Goal: Information Seeking & Learning: Learn about a topic

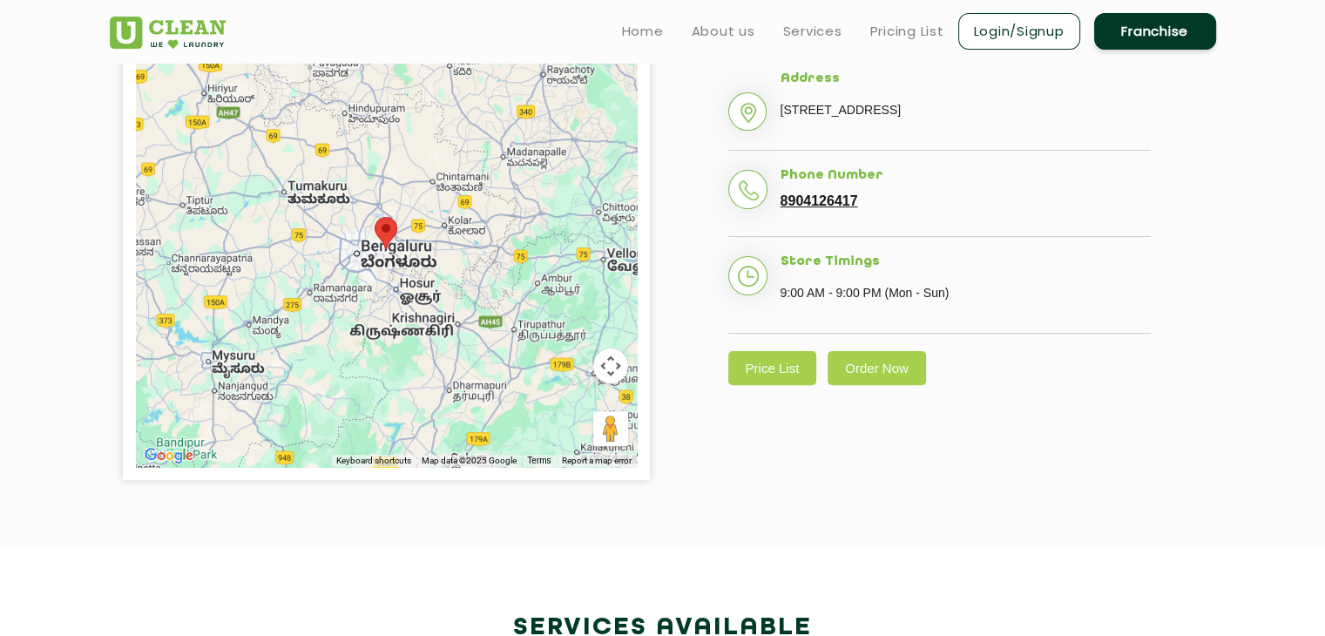
scroll to position [436, 0]
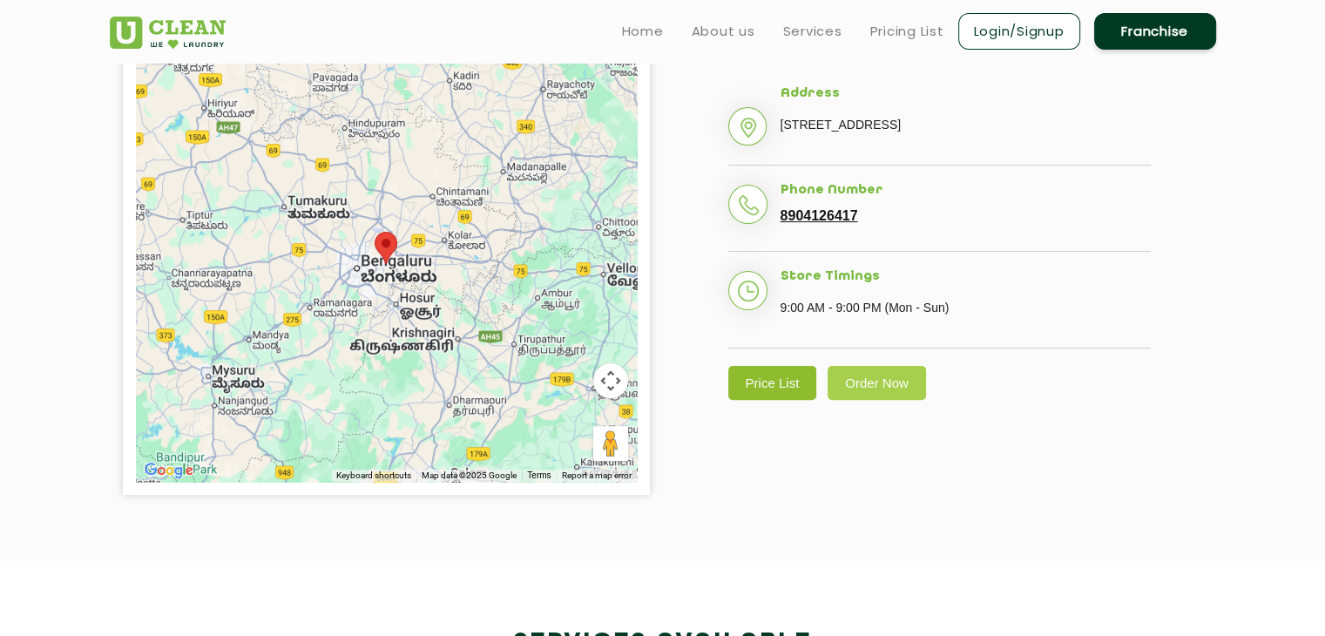
click at [766, 400] on link "Price List" at bounding box center [772, 383] width 89 height 34
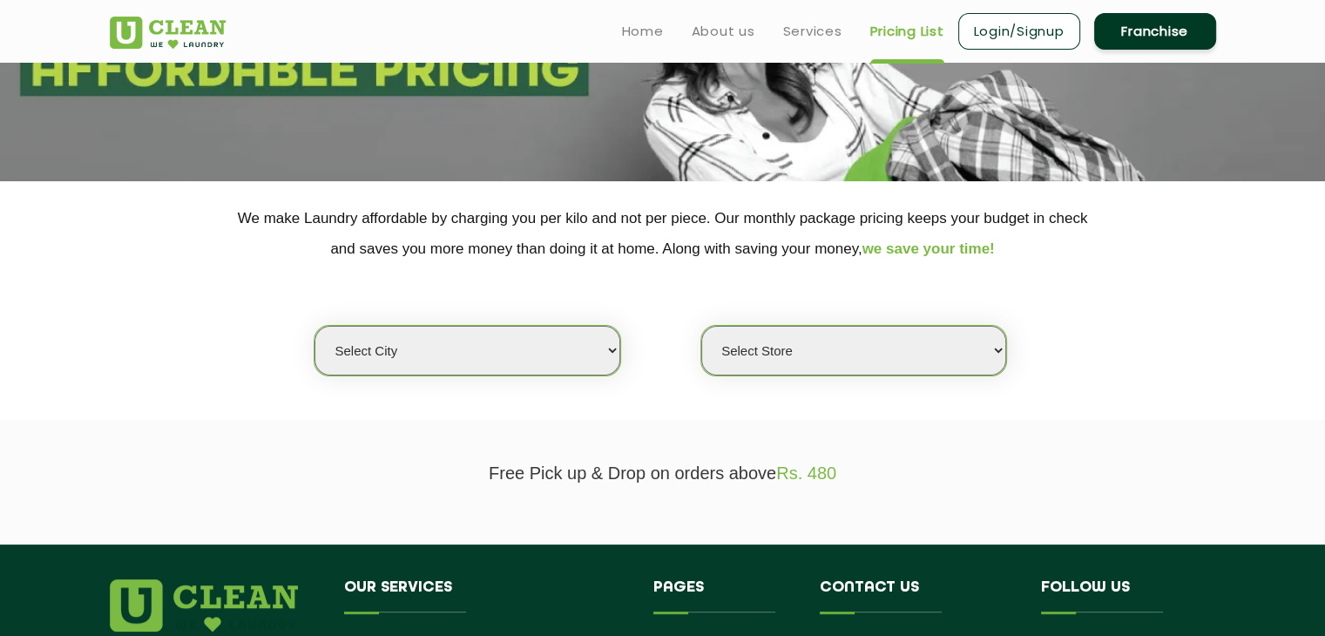
scroll to position [261, 0]
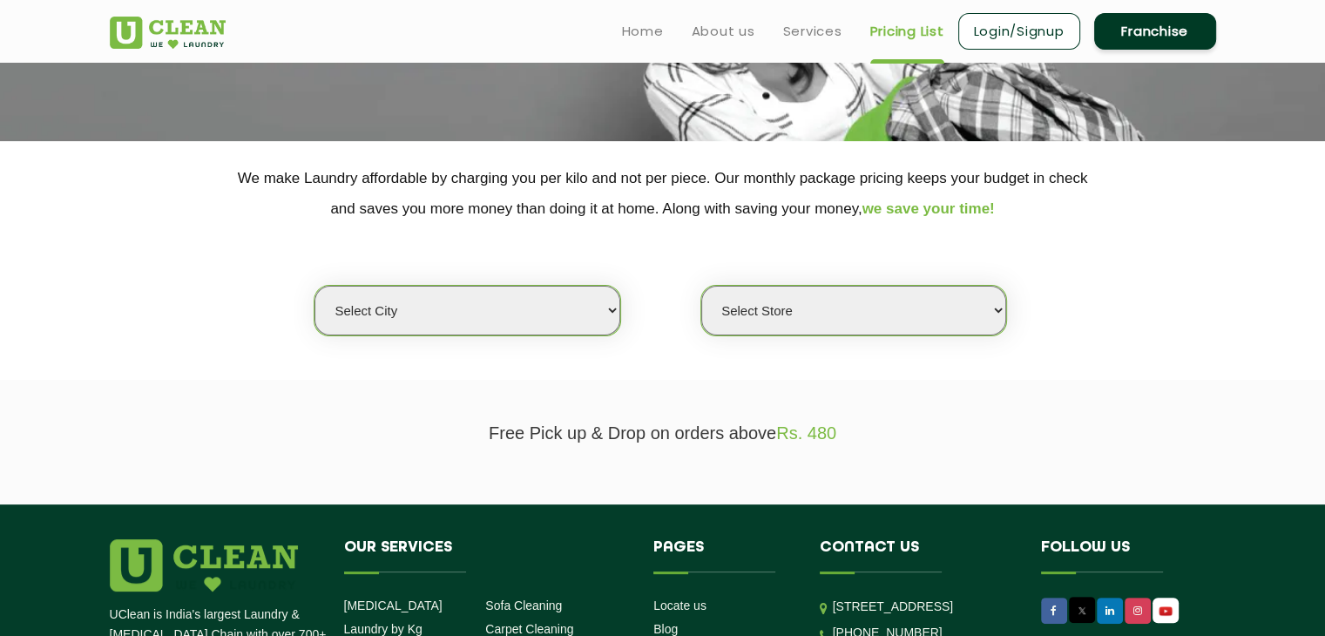
click at [535, 299] on select "Select city [GEOGRAPHIC_DATA] [GEOGRAPHIC_DATA] [GEOGRAPHIC_DATA] [GEOGRAPHIC_D…" at bounding box center [466, 311] width 305 height 50
select select "6"
click at [314, 286] on select "Select city [GEOGRAPHIC_DATA] [GEOGRAPHIC_DATA] [GEOGRAPHIC_DATA] [GEOGRAPHIC_D…" at bounding box center [466, 311] width 305 height 50
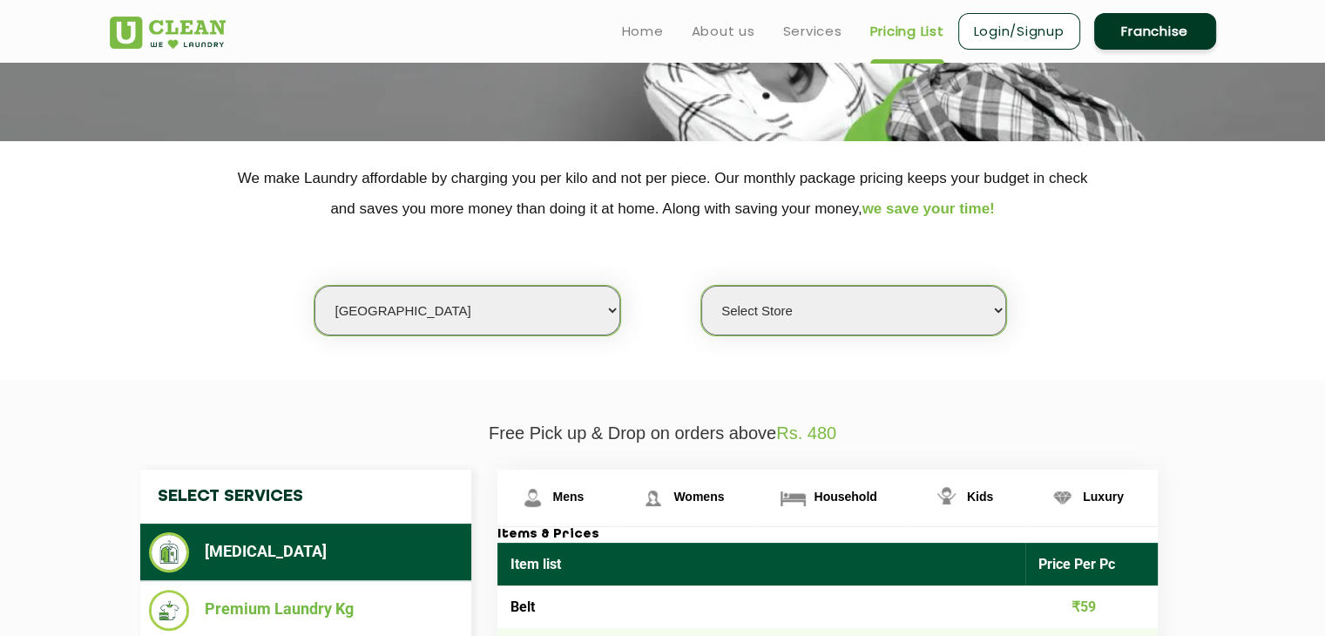
click at [874, 323] on select "Select Store [GEOGRAPHIC_DATA] [GEOGRAPHIC_DATA] UClean KR [GEOGRAPHIC_DATA] [G…" at bounding box center [853, 311] width 305 height 50
select select "413"
click at [701, 286] on select "Select Store [GEOGRAPHIC_DATA] [GEOGRAPHIC_DATA] UClean KR [GEOGRAPHIC_DATA] [G…" at bounding box center [853, 311] width 305 height 50
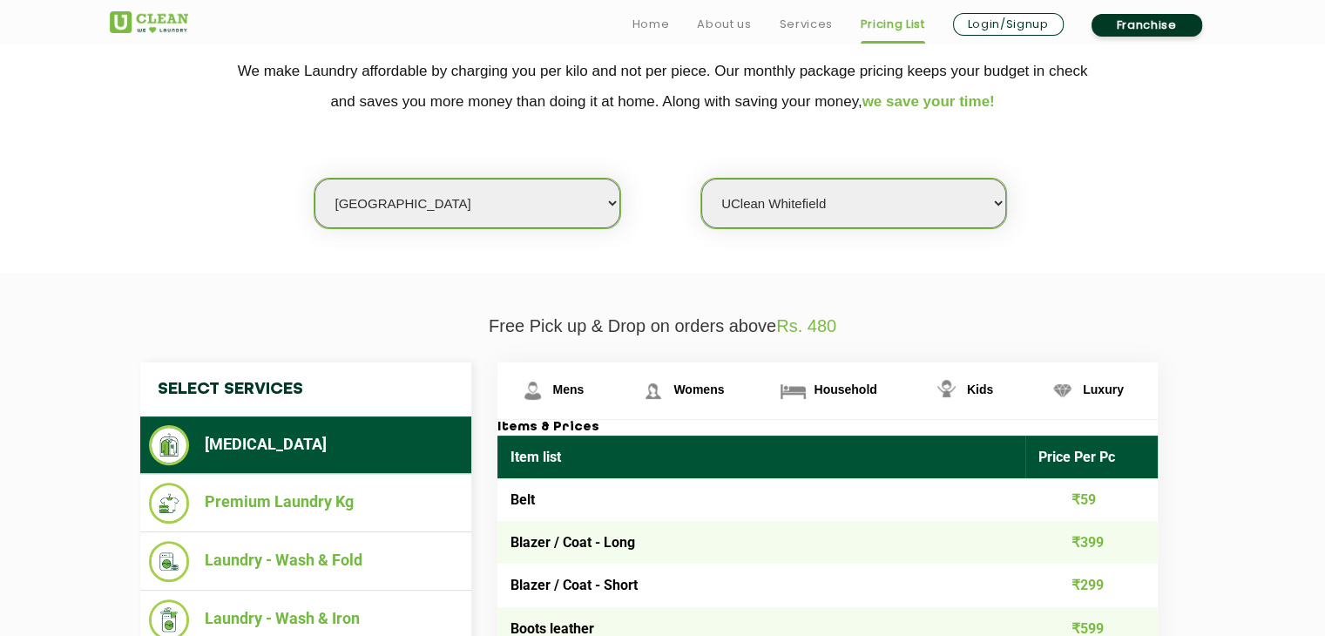
scroll to position [436, 0]
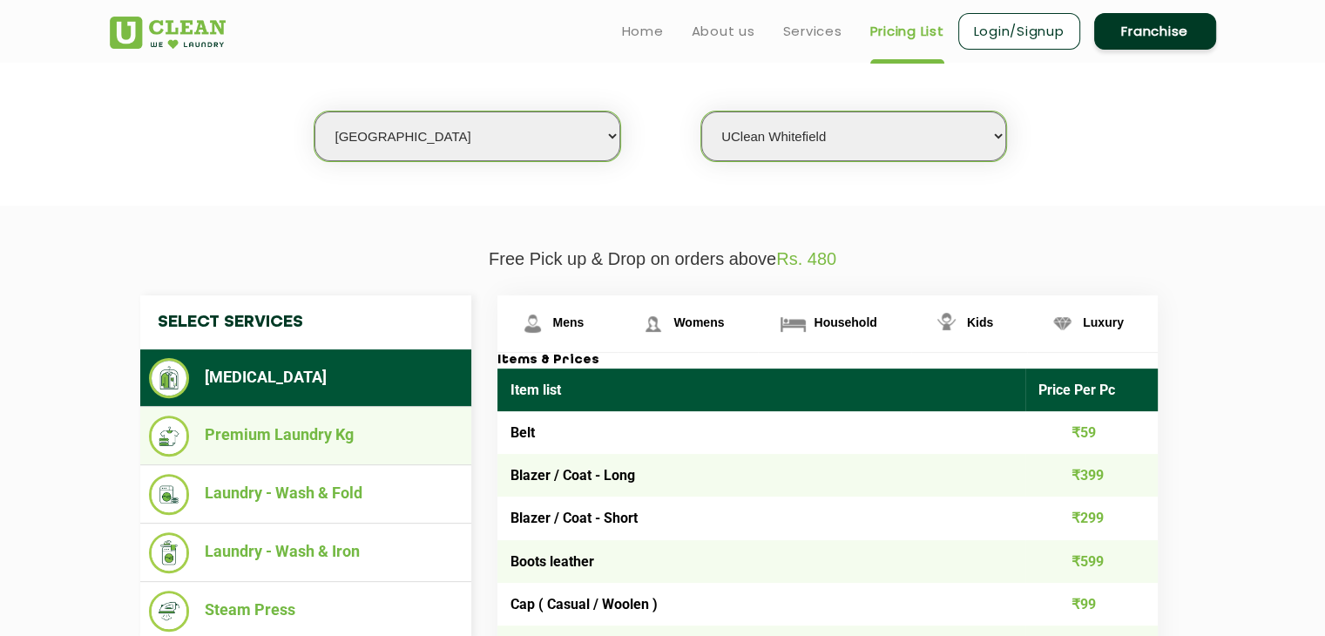
click at [319, 434] on li "Premium Laundry Kg" at bounding box center [306, 435] width 314 height 41
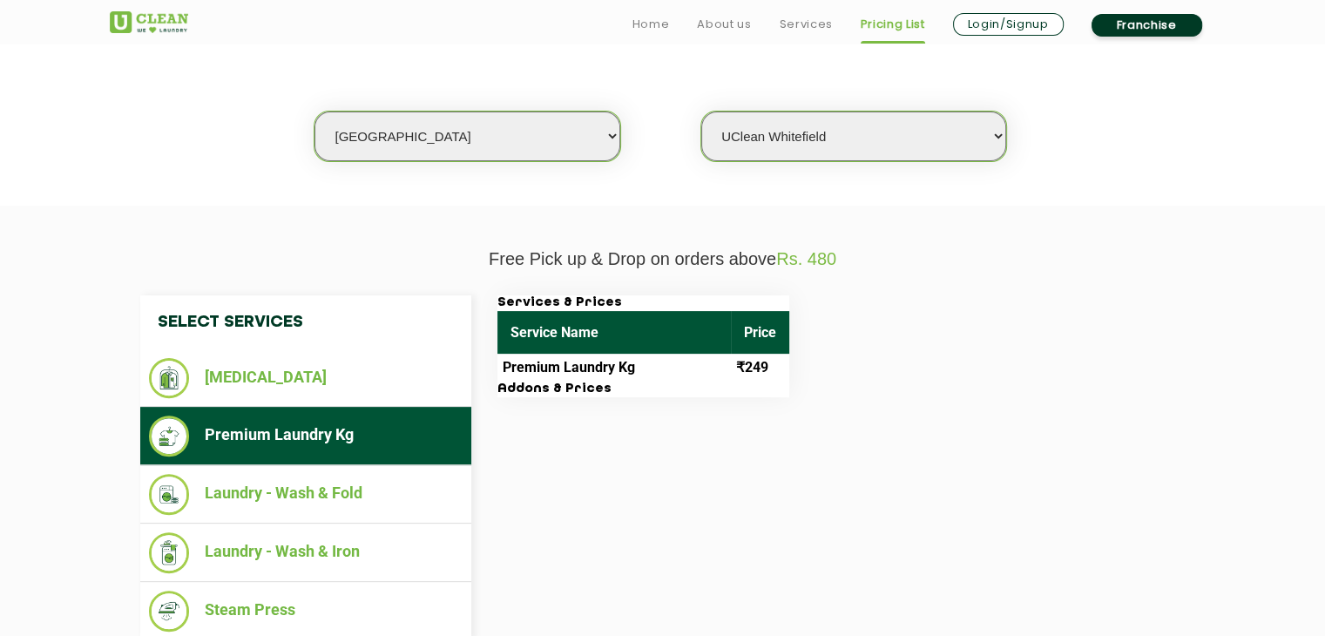
scroll to position [523, 0]
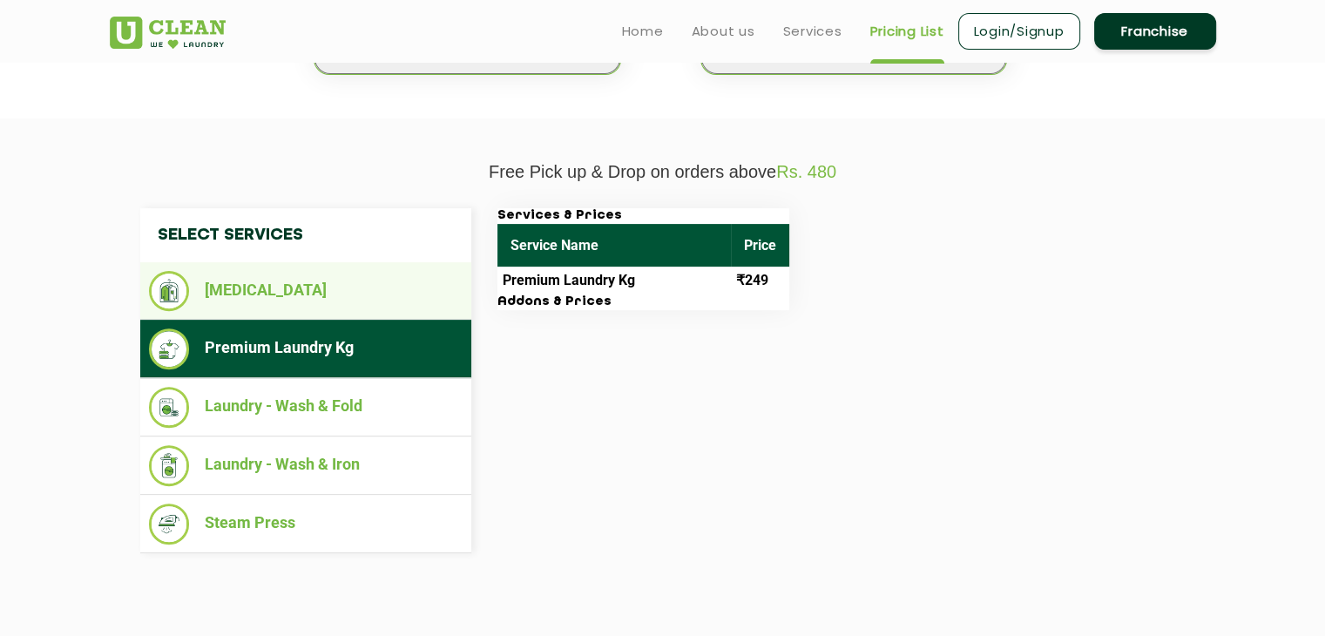
click at [282, 304] on li "[MEDICAL_DATA]" at bounding box center [306, 291] width 314 height 40
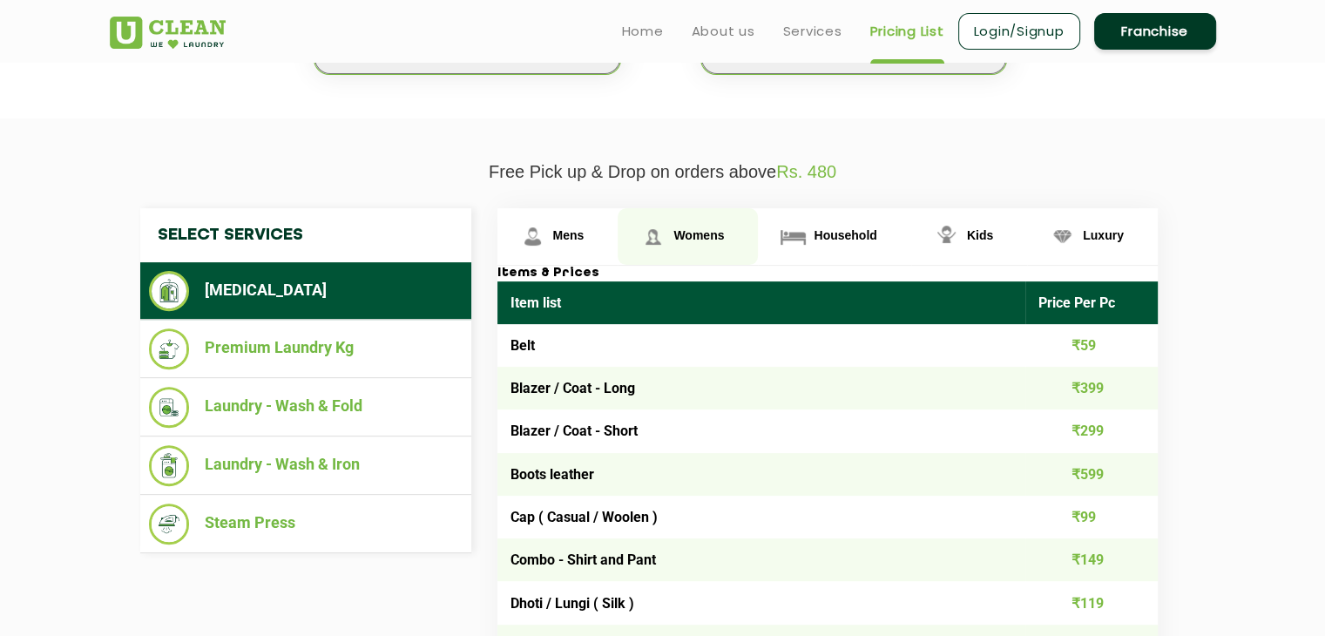
click at [670, 240] on link "Womens" at bounding box center [688, 236] width 140 height 57
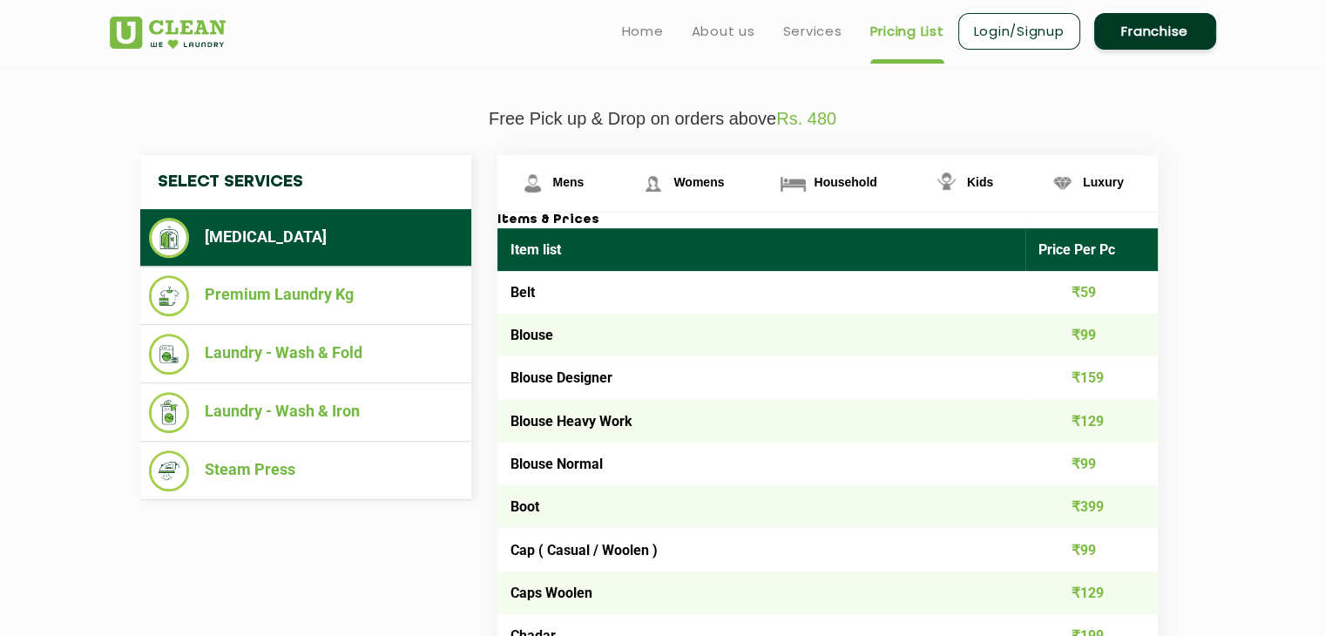
scroll to position [0, 0]
